Goal: Task Accomplishment & Management: Use online tool/utility

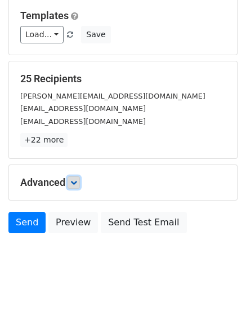
click at [73, 180] on icon at bounding box center [73, 182] width 7 height 7
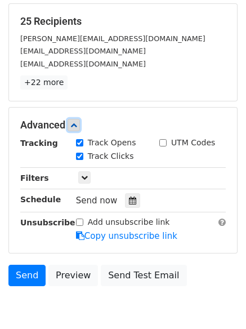
scroll to position [214, 0]
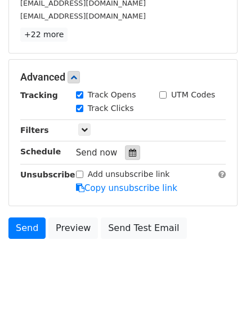
click at [125, 151] on div at bounding box center [132, 152] width 15 height 15
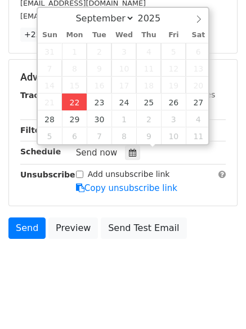
type input "2025-09-22 12:00"
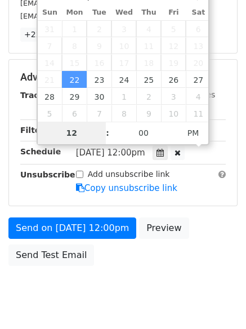
scroll to position [201, 0]
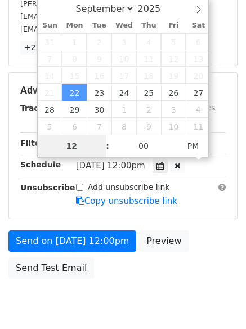
type input "4"
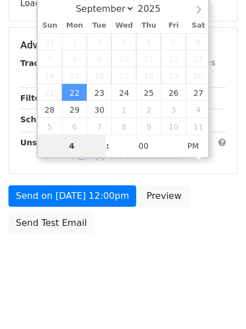
scroll to position [214, 0]
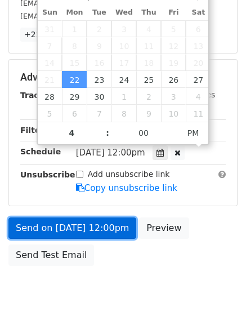
type input "2025-09-22 16:00"
click at [70, 223] on link "Send on Sep 22 at 12:00pm" at bounding box center [72, 227] width 128 height 21
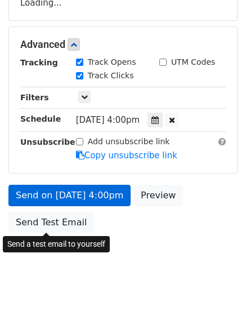
scroll to position [201, 0]
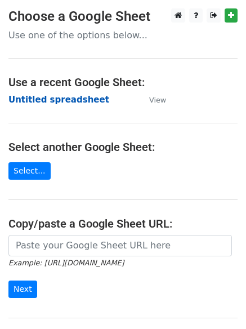
click at [33, 103] on strong "Untitled spreadsheet" at bounding box center [58, 100] width 101 height 10
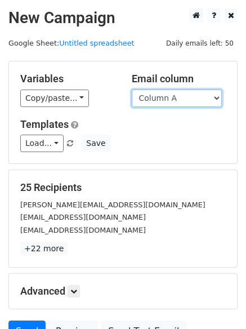
click at [169, 98] on select "Column A Column B Column C Column D Column E Column F" at bounding box center [177, 97] width 90 height 17
select select "Column B"
click at [132, 89] on select "Column A Column B Column C Column D Column E Column F" at bounding box center [177, 97] width 90 height 17
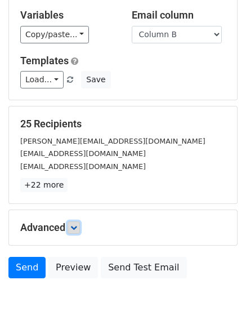
click at [71, 221] on link at bounding box center [74, 227] width 12 height 12
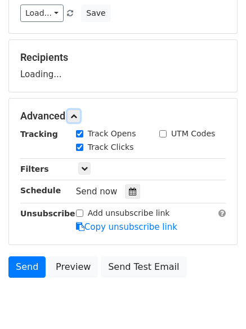
scroll to position [174, 0]
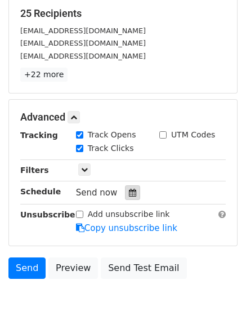
click at [128, 188] on div at bounding box center [132, 192] width 15 height 15
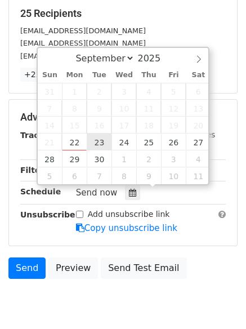
type input "2025-09-23 12:00"
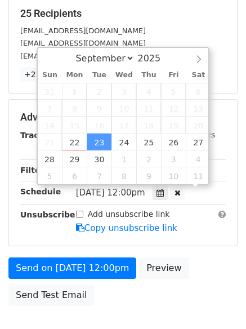
scroll to position [1, 0]
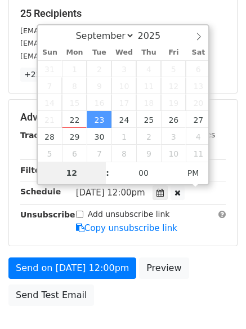
type input "5"
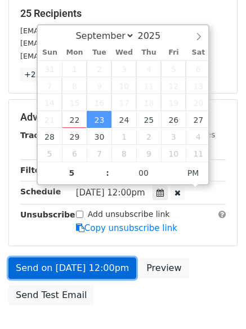
type input "2025-09-23 17:00"
click at [73, 277] on link "Send on Sep 23 at 12:00pm" at bounding box center [72, 267] width 128 height 21
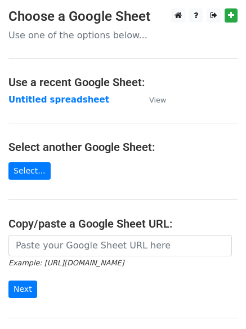
click at [38, 86] on h4 "Use a recent Google Sheet:" at bounding box center [122, 82] width 229 height 14
click at [42, 97] on strong "Untitled spreadsheet" at bounding box center [58, 100] width 101 height 10
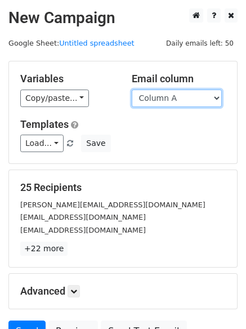
click at [157, 104] on select "Column A Column B Column C Column D Column E Column F" at bounding box center [177, 97] width 90 height 17
select select "Column C"
click at [132, 89] on select "Column A Column B Column C Column D Column E Column F" at bounding box center [177, 97] width 90 height 17
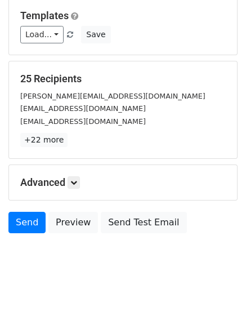
click at [75, 189] on div "Advanced Tracking Track Opens UTM Codes Track Clicks Filters Only include sprea…" at bounding box center [123, 182] width 228 height 35
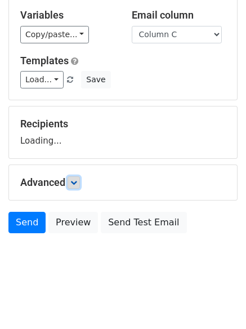
click at [72, 182] on link at bounding box center [74, 182] width 12 height 12
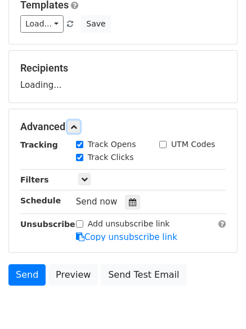
scroll to position [160, 0]
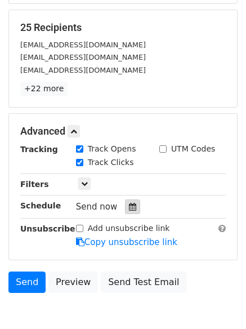
click at [129, 204] on icon at bounding box center [132, 207] width 7 height 8
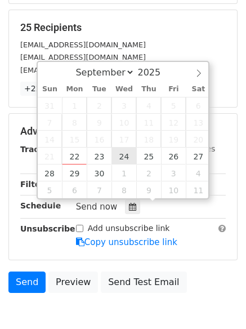
type input "[DATE] 12:00"
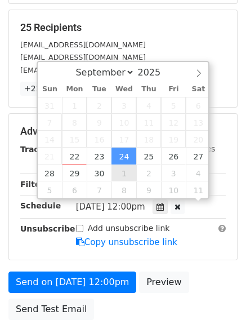
scroll to position [1, 0]
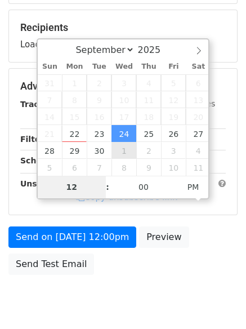
type input "6"
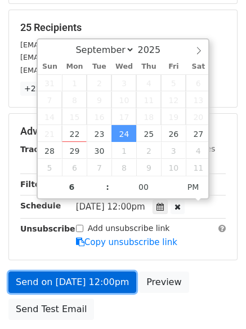
type input "[DATE] 18:00"
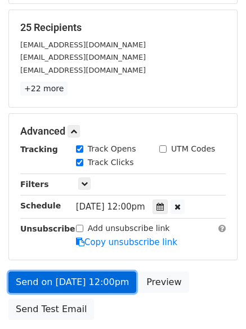
click at [87, 278] on link "Send on [DATE] 12:00pm" at bounding box center [72, 281] width 128 height 21
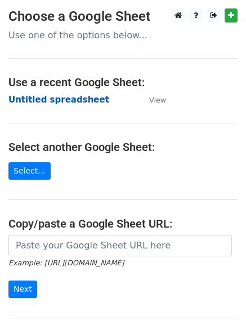
click at [34, 101] on strong "Untitled spreadsheet" at bounding box center [58, 100] width 101 height 10
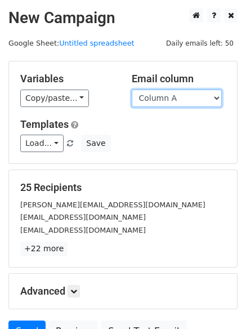
click at [176, 102] on select "Column A Column B Column C Column D Column E Column F" at bounding box center [177, 97] width 90 height 17
select select "Column D"
click at [132, 89] on select "Column A Column B Column C Column D Column E Column F" at bounding box center [177, 97] width 90 height 17
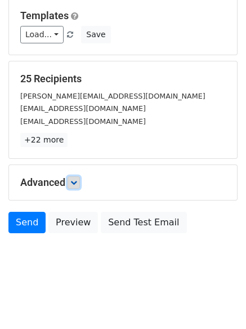
click at [77, 178] on link at bounding box center [74, 182] width 12 height 12
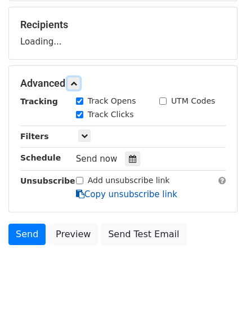
scroll to position [163, 0]
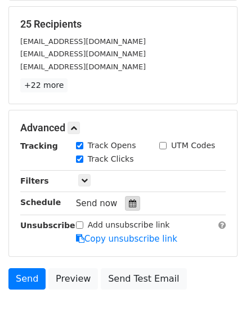
click at [129, 203] on icon at bounding box center [132, 203] width 7 height 8
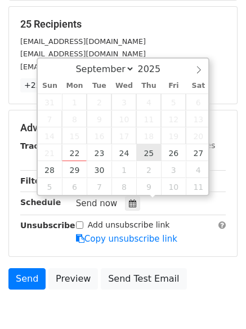
type input "2025-09-25 12:00"
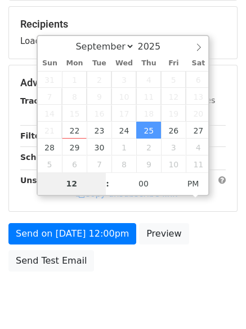
type input "7"
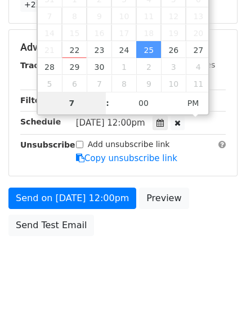
scroll to position [246, 0]
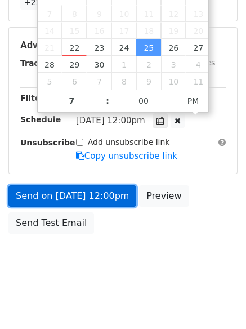
type input "2025-09-25 19:00"
click at [93, 199] on link "Send on Sep 25 at 12:00pm" at bounding box center [72, 195] width 128 height 21
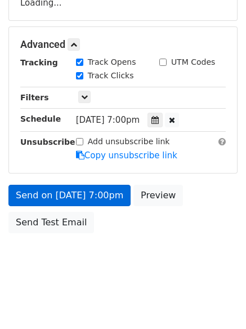
scroll to position [201, 0]
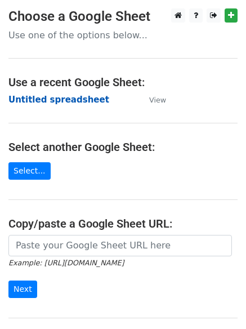
click at [39, 102] on strong "Untitled spreadsheet" at bounding box center [58, 100] width 101 height 10
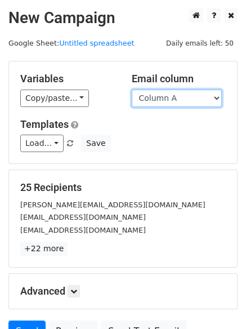
click at [168, 101] on select "Column A Column B Column C Column D Column E Column F" at bounding box center [177, 97] width 90 height 17
select select "Column E"
click at [132, 89] on select "Column A Column B Column C Column D Column E Column F" at bounding box center [177, 97] width 90 height 17
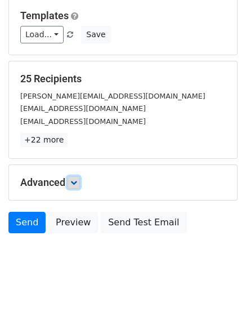
drag, startPoint x: 79, startPoint y: 184, endPoint x: 87, endPoint y: 191, distance: 11.2
click at [77, 183] on icon at bounding box center [73, 182] width 7 height 7
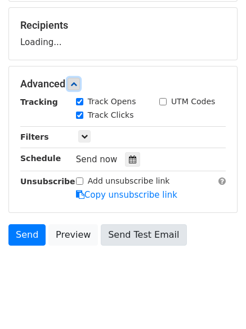
scroll to position [165, 0]
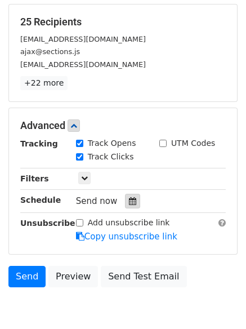
click at [129, 198] on icon at bounding box center [132, 201] width 7 height 8
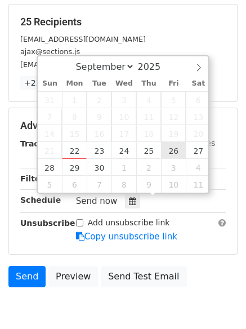
type input "2025-09-26 12:00"
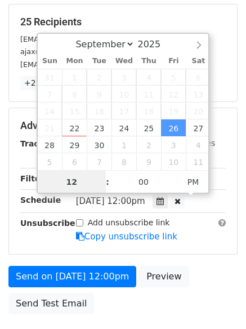
scroll to position [1, 0]
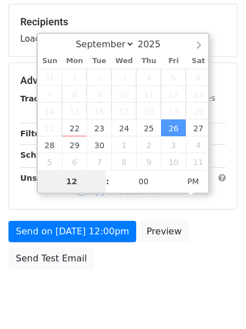
type input "7"
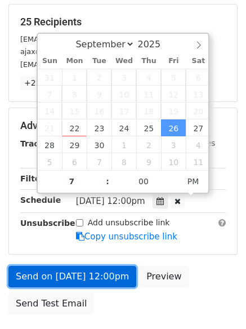
type input "2025-09-26 19:00"
click at [83, 271] on link "Send on Sep 26 at 12:00pm" at bounding box center [72, 276] width 128 height 21
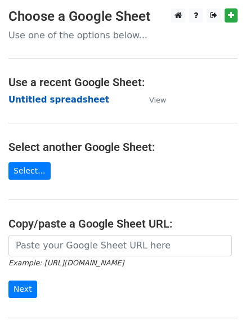
click at [28, 101] on strong "Untitled spreadsheet" at bounding box center [58, 100] width 101 height 10
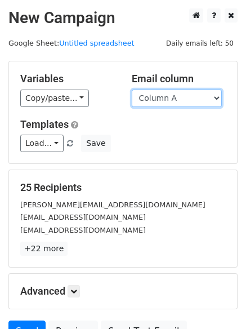
click at [177, 102] on select "Column A Column B Column C Column D Column E Column F" at bounding box center [177, 97] width 90 height 17
select select "Column F"
click at [132, 89] on select "Column A Column B Column C Column D Column E Column F" at bounding box center [177, 97] width 90 height 17
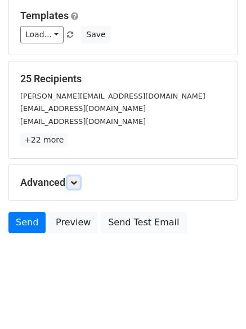
drag, startPoint x: 74, startPoint y: 183, endPoint x: 80, endPoint y: 191, distance: 10.0
click at [74, 182] on icon at bounding box center [73, 182] width 7 height 7
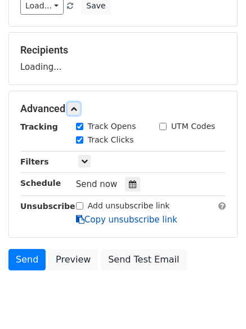
scroll to position [172, 0]
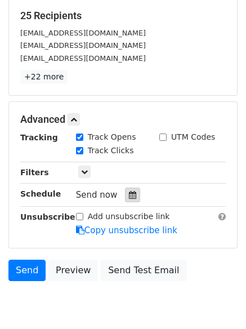
click at [129, 197] on icon at bounding box center [132, 195] width 7 height 8
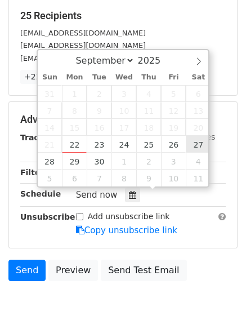
type input "2025-09-27 12:00"
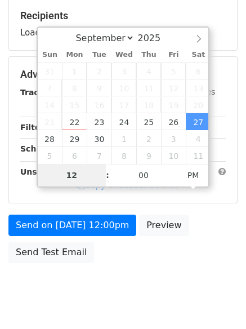
type input "9"
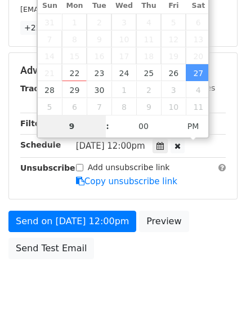
scroll to position [246, 0]
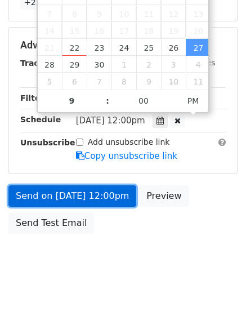
type input "2025-09-27 21:00"
click at [63, 197] on link "Send on Sep 27 at 12:00pm" at bounding box center [72, 195] width 128 height 21
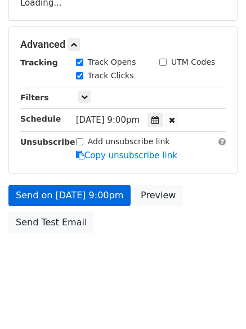
scroll to position [201, 0]
